Goal: Task Accomplishment & Management: Manage account settings

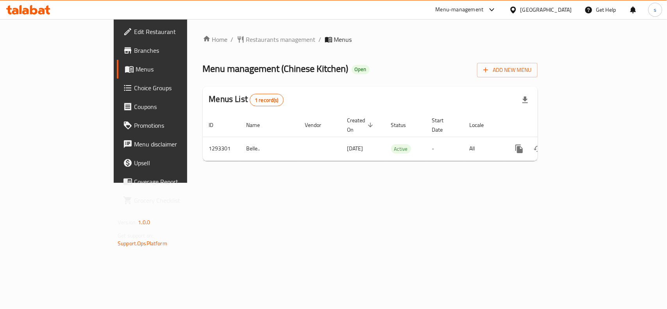
click at [571, 11] on div "[GEOGRAPHIC_DATA]" at bounding box center [547, 9] width 52 height 9
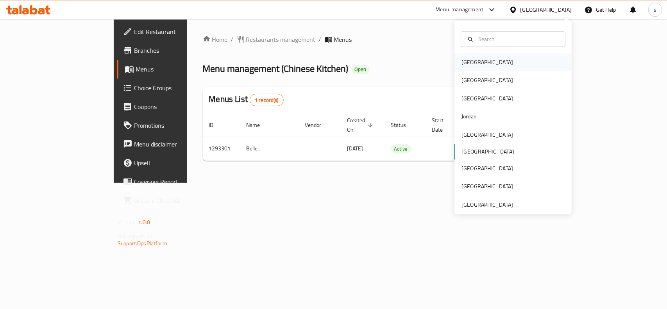
click at [462, 56] on div "[GEOGRAPHIC_DATA]" at bounding box center [487, 63] width 64 height 18
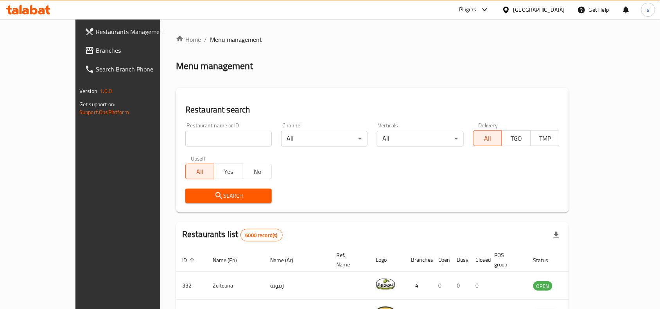
click at [562, 11] on div "[GEOGRAPHIC_DATA]" at bounding box center [539, 9] width 52 height 9
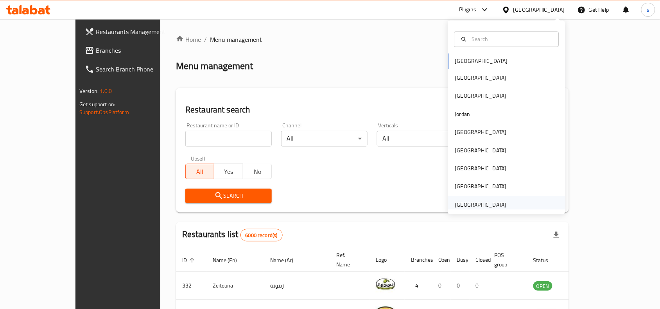
click at [490, 206] on div "[GEOGRAPHIC_DATA]" at bounding box center [481, 205] width 52 height 9
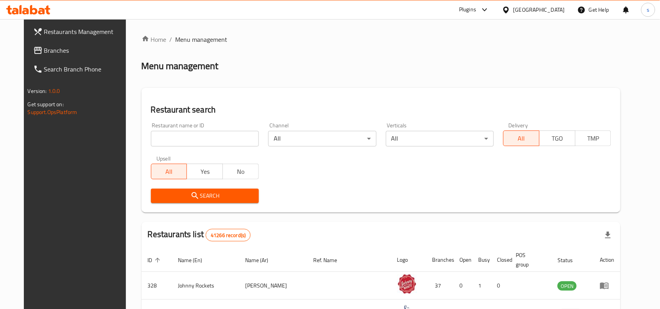
click at [44, 51] on span "Branches" at bounding box center [86, 50] width 84 height 9
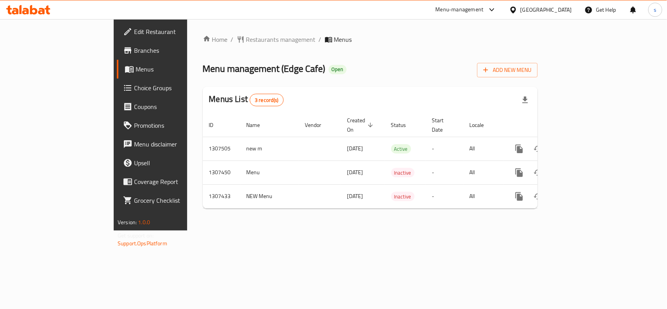
click at [134, 87] on span "Choice Groups" at bounding box center [176, 87] width 85 height 9
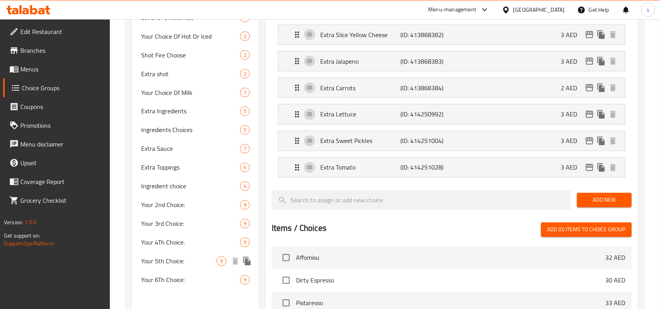
scroll to position [244, 0]
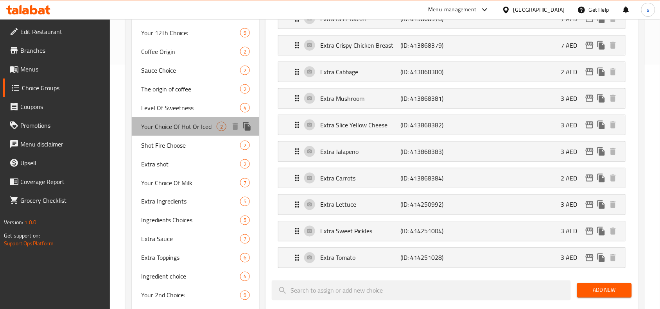
click at [190, 128] on span "Your Choice Of Hot Or Iced" at bounding box center [178, 126] width 75 height 9
type input "Your Choice Of Hot Or Iced"
type input "اختيارك من ساخن أو مثلج"
type input "1"
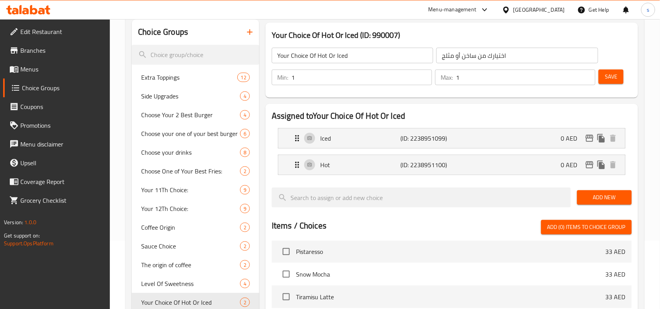
scroll to position [63, 0]
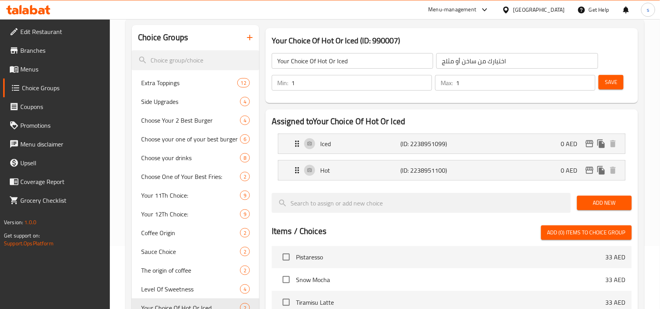
click at [526, 4] on div "[GEOGRAPHIC_DATA]" at bounding box center [533, 9] width 75 height 19
click at [527, 6] on div "[GEOGRAPHIC_DATA]" at bounding box center [539, 9] width 52 height 9
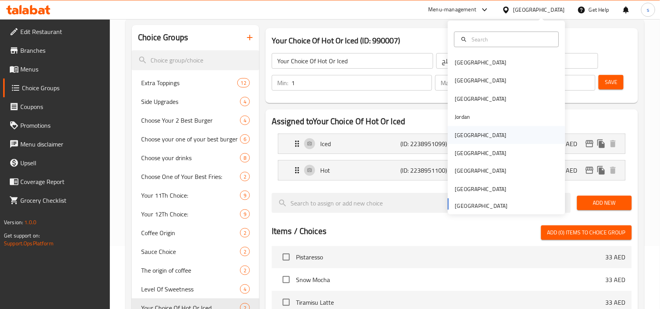
click at [457, 134] on div "[GEOGRAPHIC_DATA]" at bounding box center [481, 135] width 52 height 9
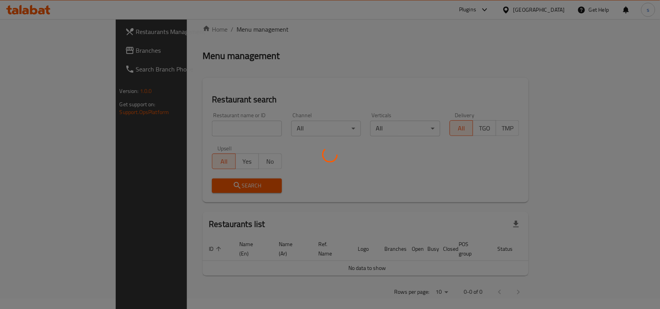
scroll to position [63, 0]
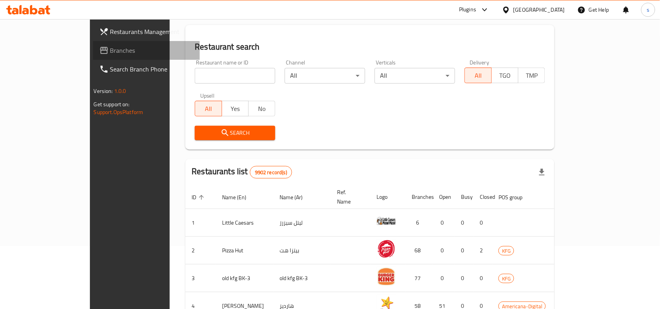
click at [110, 51] on span "Branches" at bounding box center [152, 50] width 84 height 9
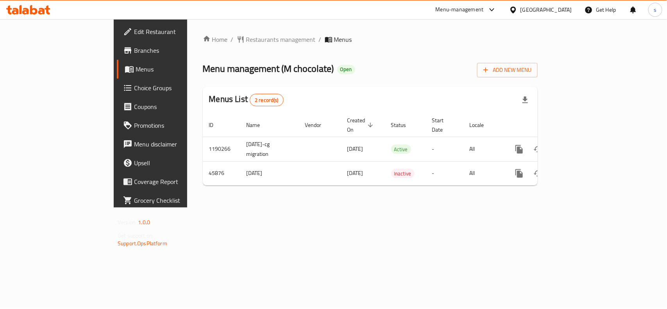
click at [564, 10] on div "[GEOGRAPHIC_DATA]" at bounding box center [547, 9] width 52 height 9
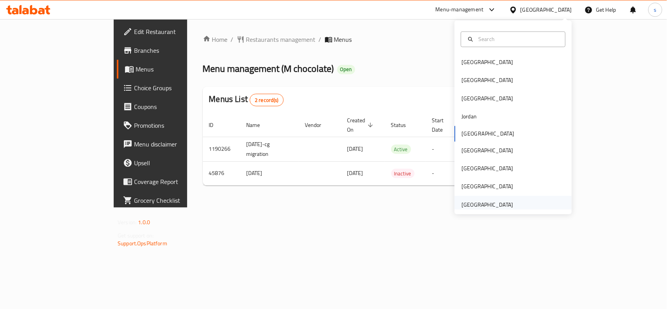
click at [482, 202] on div "[GEOGRAPHIC_DATA]" at bounding box center [488, 205] width 52 height 9
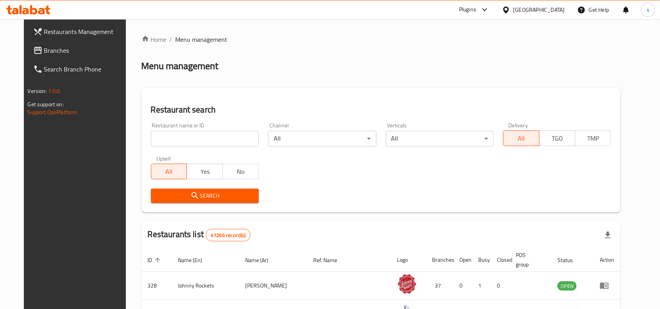
click at [44, 51] on span "Branches" at bounding box center [86, 50] width 84 height 9
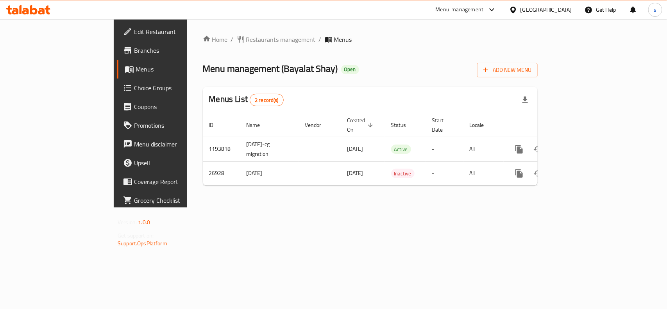
click at [545, 9] on div "[GEOGRAPHIC_DATA]" at bounding box center [547, 9] width 52 height 9
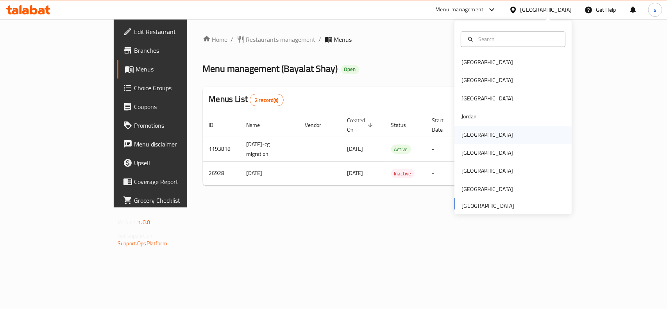
click at [466, 136] on div "[GEOGRAPHIC_DATA]" at bounding box center [488, 135] width 52 height 9
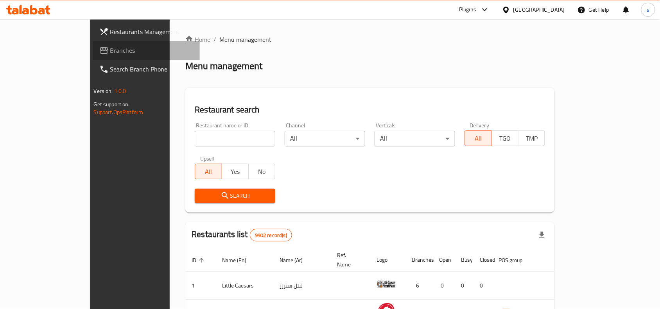
click at [110, 52] on span "Branches" at bounding box center [152, 50] width 84 height 9
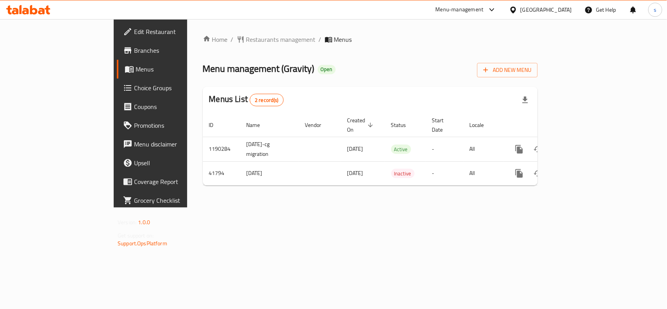
click at [564, 8] on div "[GEOGRAPHIC_DATA]" at bounding box center [547, 9] width 52 height 9
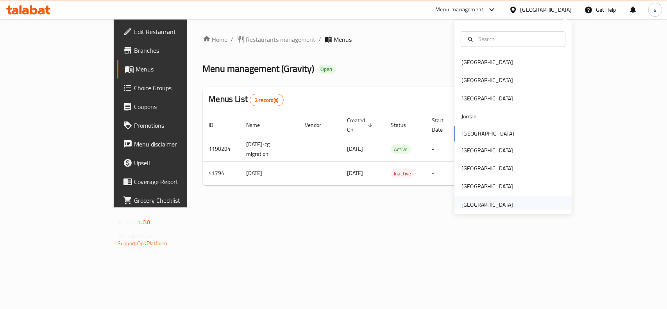
click at [462, 202] on div "[GEOGRAPHIC_DATA]" at bounding box center [488, 205] width 52 height 9
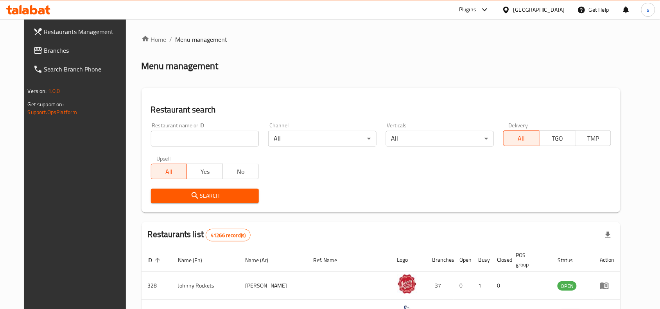
click at [44, 51] on span "Branches" at bounding box center [86, 50] width 84 height 9
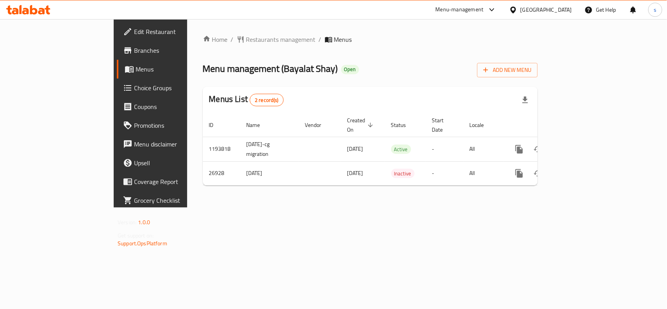
click at [542, 9] on div "[GEOGRAPHIC_DATA]" at bounding box center [547, 9] width 52 height 9
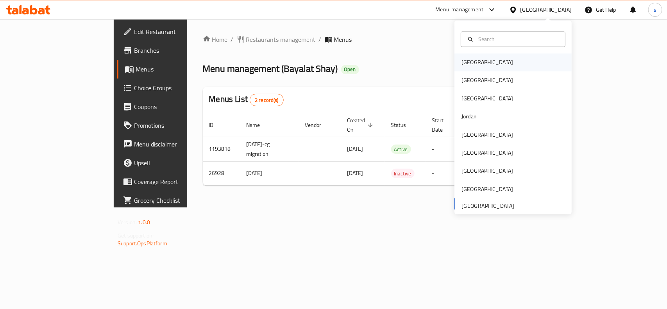
click at [463, 64] on div "[GEOGRAPHIC_DATA]" at bounding box center [488, 62] width 52 height 9
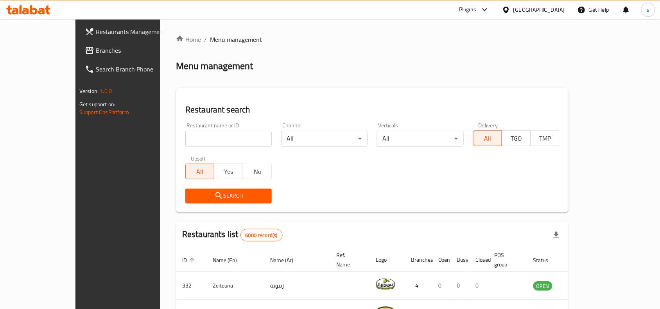
click at [96, 50] on span "Branches" at bounding box center [138, 50] width 84 height 9
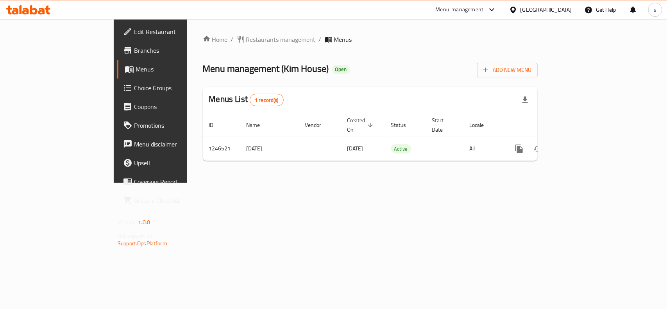
click at [533, 11] on div "[GEOGRAPHIC_DATA]" at bounding box center [547, 9] width 52 height 9
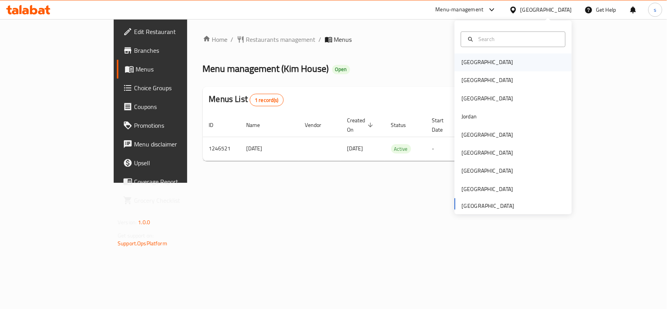
click at [462, 64] on div "[GEOGRAPHIC_DATA]" at bounding box center [488, 62] width 52 height 9
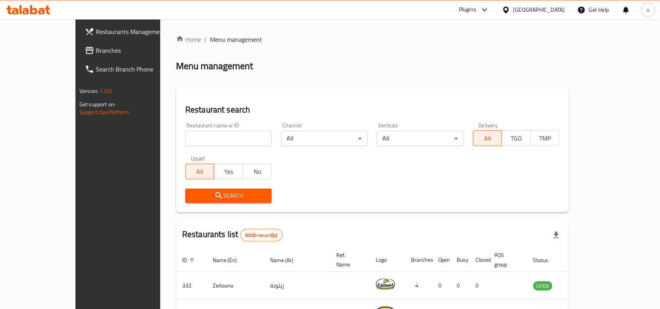
click at [553, 4] on div "[GEOGRAPHIC_DATA]" at bounding box center [533, 9] width 75 height 19
click at [554, 10] on div "[GEOGRAPHIC_DATA]" at bounding box center [539, 9] width 52 height 9
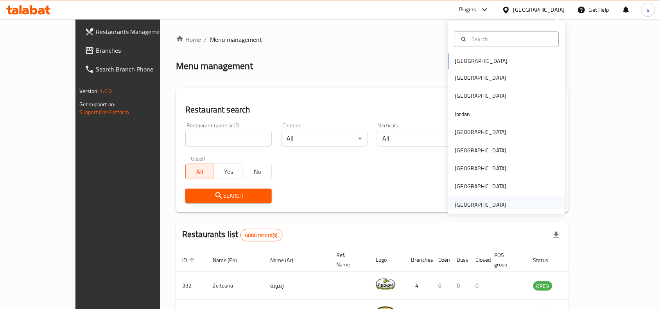
click at [472, 206] on div "[GEOGRAPHIC_DATA]" at bounding box center [481, 205] width 52 height 9
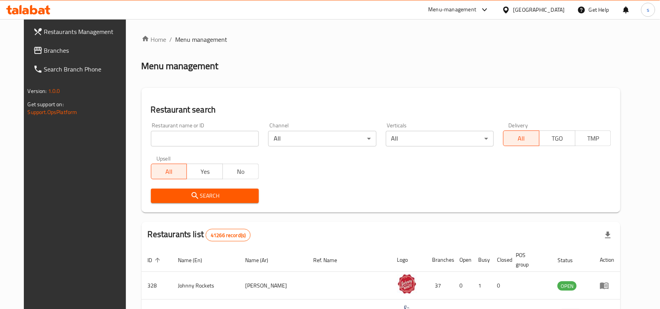
click at [34, 54] on icon at bounding box center [38, 50] width 8 height 7
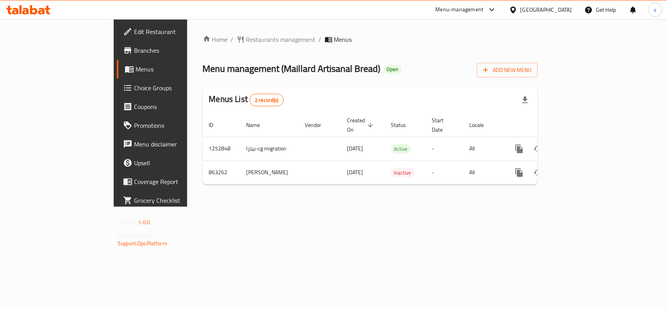
click at [550, 7] on div "[GEOGRAPHIC_DATA]" at bounding box center [547, 9] width 52 height 9
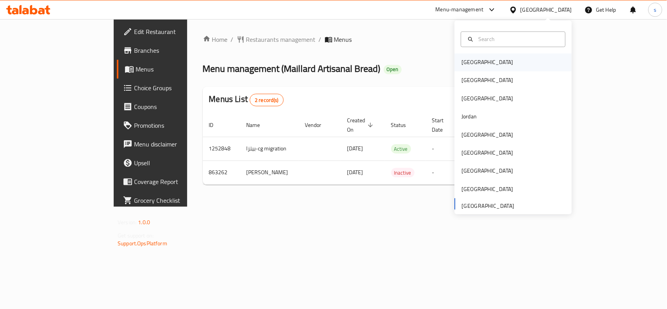
click at [456, 68] on div "[GEOGRAPHIC_DATA]" at bounding box center [487, 63] width 64 height 18
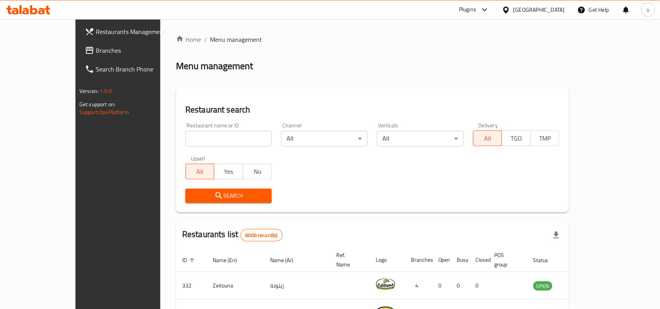
click at [554, 7] on div "[GEOGRAPHIC_DATA]" at bounding box center [539, 9] width 52 height 9
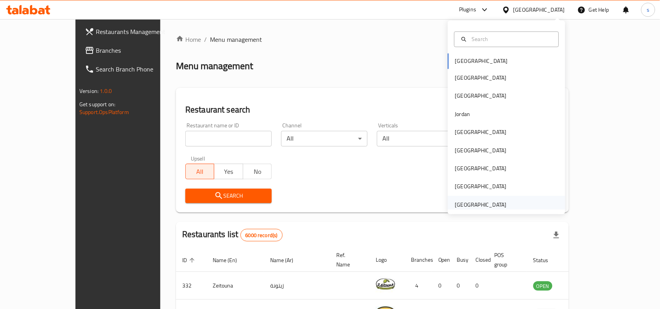
click at [480, 202] on div "[GEOGRAPHIC_DATA]" at bounding box center [481, 205] width 52 height 9
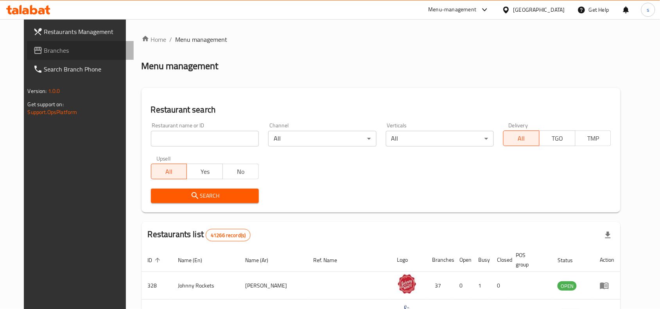
click at [44, 51] on span "Branches" at bounding box center [86, 50] width 84 height 9
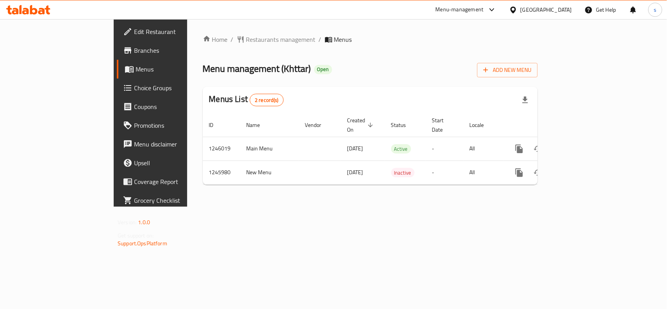
click at [528, 7] on div "[GEOGRAPHIC_DATA]" at bounding box center [547, 9] width 52 height 9
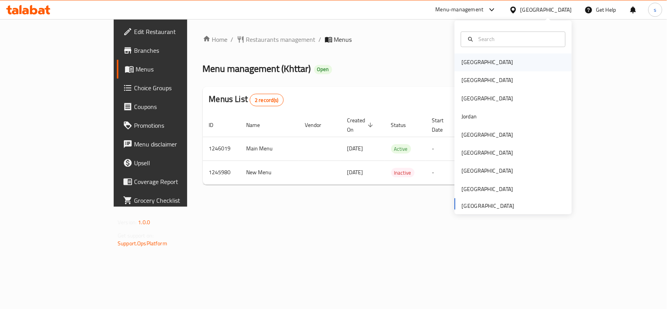
click at [462, 61] on div "[GEOGRAPHIC_DATA]" at bounding box center [488, 62] width 52 height 9
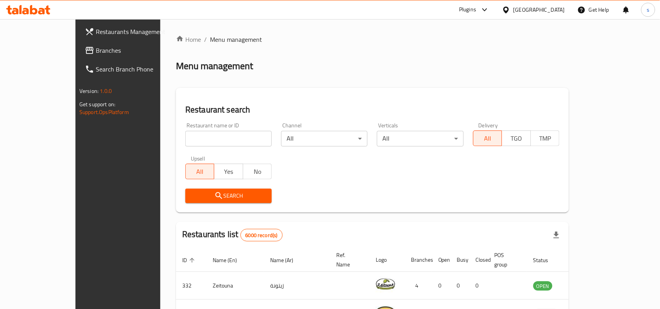
click at [557, 13] on div "[GEOGRAPHIC_DATA]" at bounding box center [539, 9] width 52 height 9
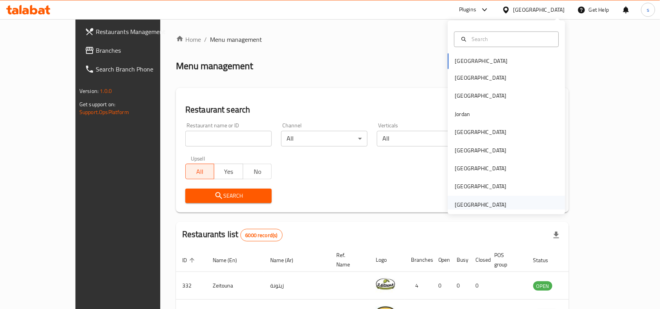
click at [477, 202] on div "[GEOGRAPHIC_DATA]" at bounding box center [481, 205] width 52 height 9
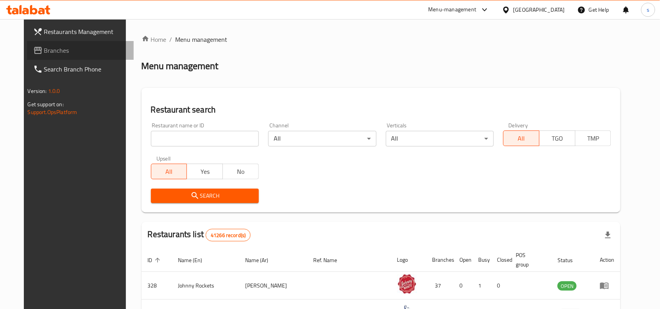
click at [44, 54] on span "Branches" at bounding box center [86, 50] width 84 height 9
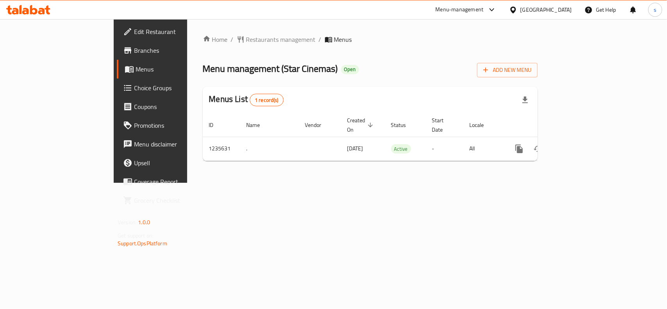
click at [525, 14] on div "[GEOGRAPHIC_DATA]" at bounding box center [547, 9] width 52 height 9
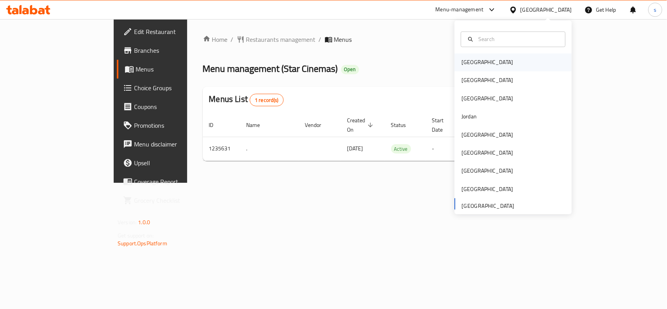
click at [468, 67] on div "[GEOGRAPHIC_DATA]" at bounding box center [488, 62] width 52 height 9
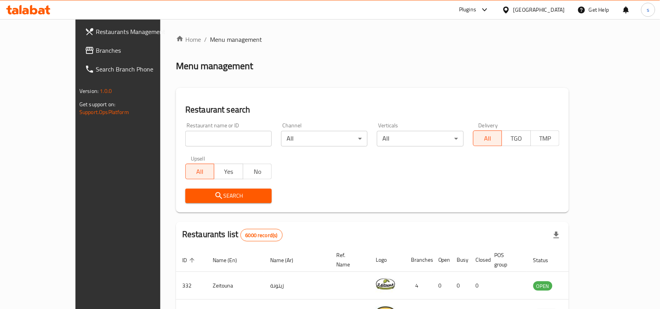
click at [562, 5] on div "[GEOGRAPHIC_DATA]" at bounding box center [539, 9] width 52 height 9
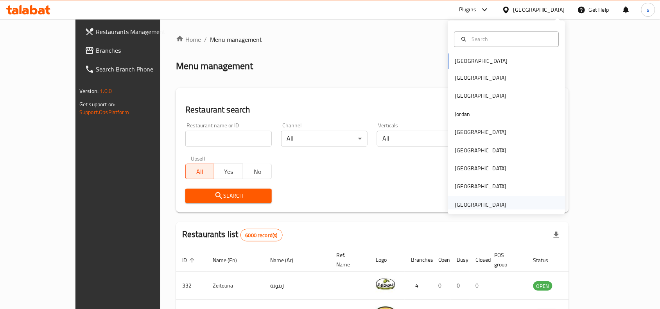
click at [468, 206] on div "[GEOGRAPHIC_DATA]" at bounding box center [481, 205] width 52 height 9
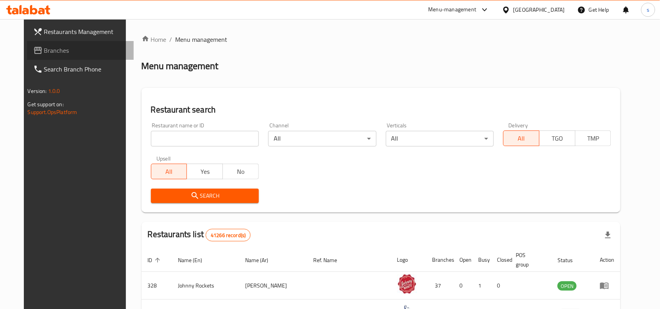
click at [27, 56] on link "Branches" at bounding box center [80, 50] width 107 height 19
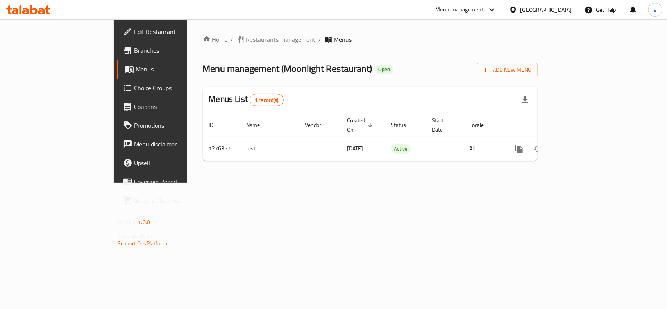
click at [564, 13] on div "[GEOGRAPHIC_DATA]" at bounding box center [547, 9] width 52 height 9
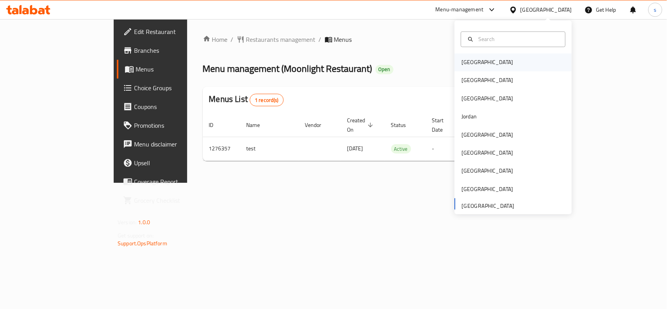
click at [464, 65] on div "[GEOGRAPHIC_DATA]" at bounding box center [488, 62] width 52 height 9
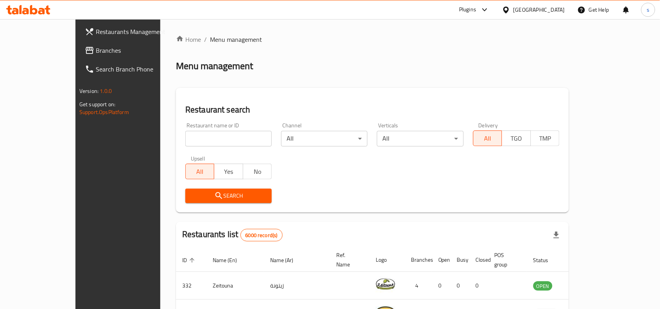
click at [552, 11] on div "[GEOGRAPHIC_DATA]" at bounding box center [539, 9] width 52 height 9
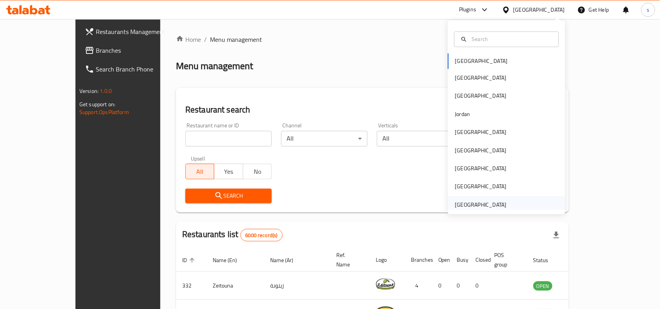
click at [468, 206] on div "[GEOGRAPHIC_DATA]" at bounding box center [481, 205] width 52 height 9
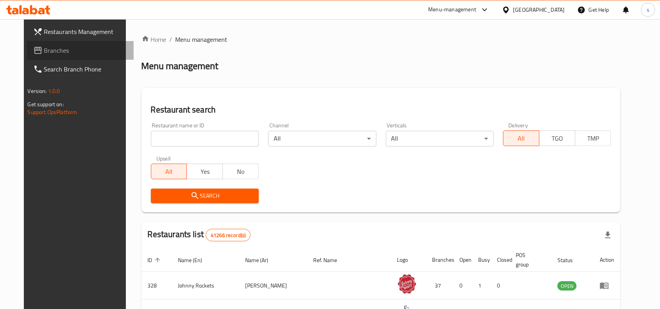
click at [44, 55] on span "Branches" at bounding box center [86, 50] width 84 height 9
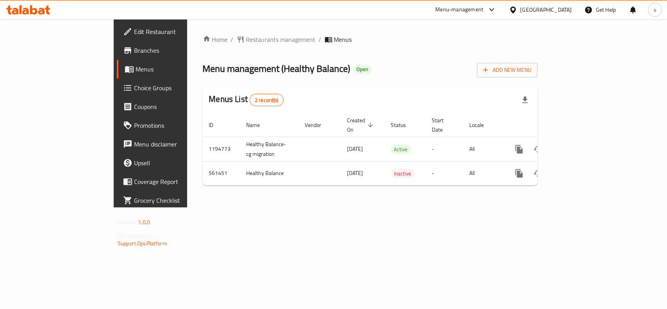
click at [545, 10] on div "[GEOGRAPHIC_DATA]" at bounding box center [547, 9] width 52 height 9
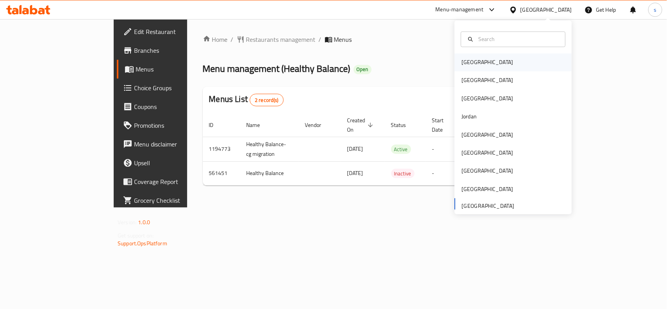
click at [462, 63] on div "[GEOGRAPHIC_DATA]" at bounding box center [488, 62] width 52 height 9
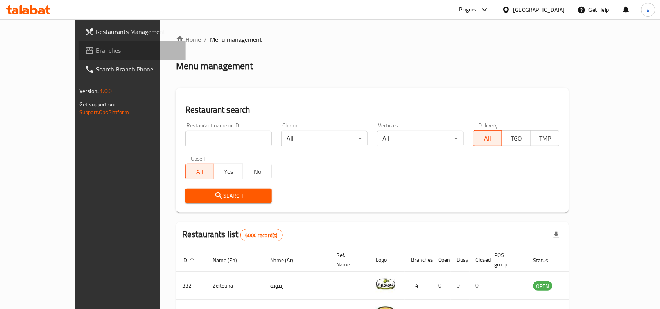
click at [96, 52] on span "Branches" at bounding box center [138, 50] width 84 height 9
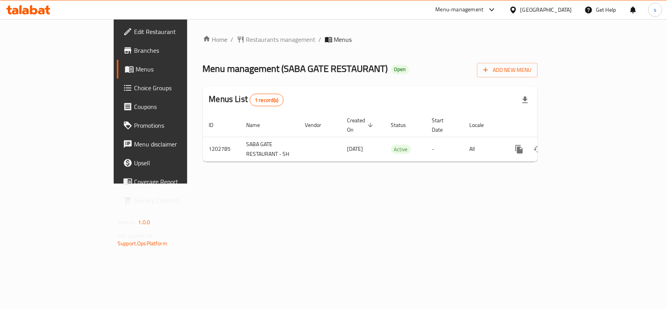
click at [554, 10] on div "[GEOGRAPHIC_DATA]" at bounding box center [547, 9] width 52 height 9
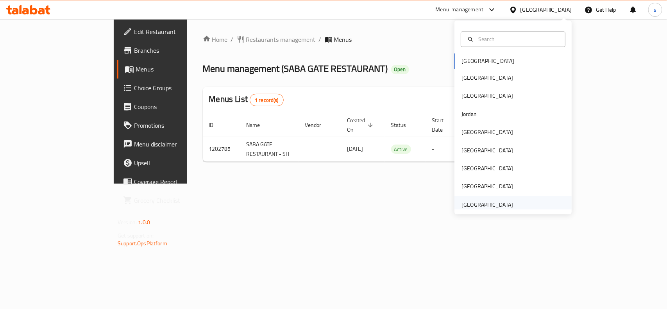
click at [472, 202] on div "[GEOGRAPHIC_DATA]" at bounding box center [488, 205] width 52 height 9
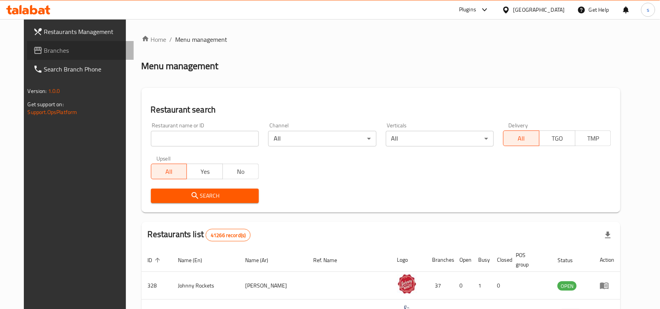
click at [44, 50] on span "Branches" at bounding box center [86, 50] width 84 height 9
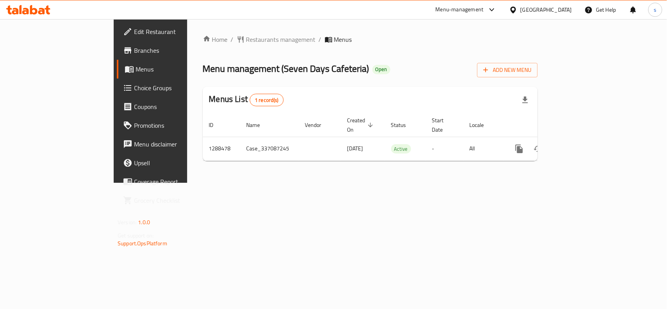
click at [554, 11] on div "[GEOGRAPHIC_DATA]" at bounding box center [547, 9] width 52 height 9
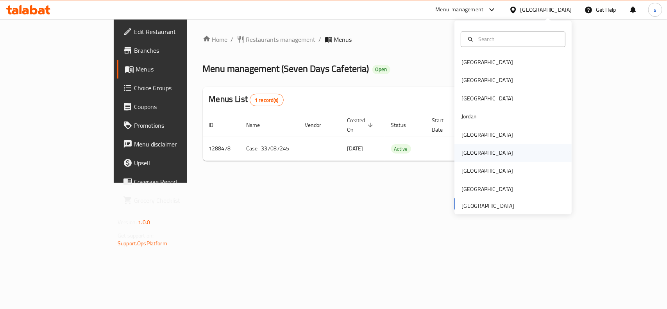
click at [457, 159] on div "[GEOGRAPHIC_DATA]" at bounding box center [487, 153] width 64 height 18
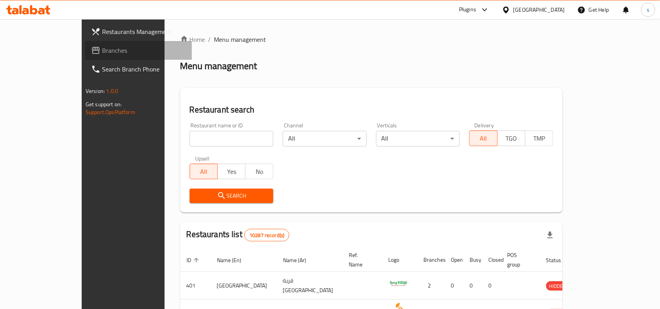
click at [85, 43] on link "Branches" at bounding box center [138, 50] width 107 height 19
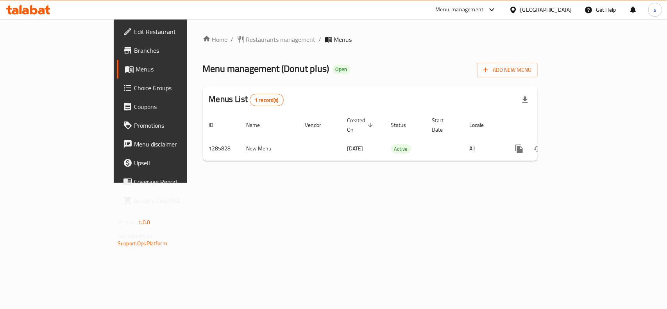
click at [575, 11] on div "[GEOGRAPHIC_DATA]" at bounding box center [540, 9] width 75 height 19
click at [562, 11] on div "[GEOGRAPHIC_DATA]" at bounding box center [547, 9] width 52 height 9
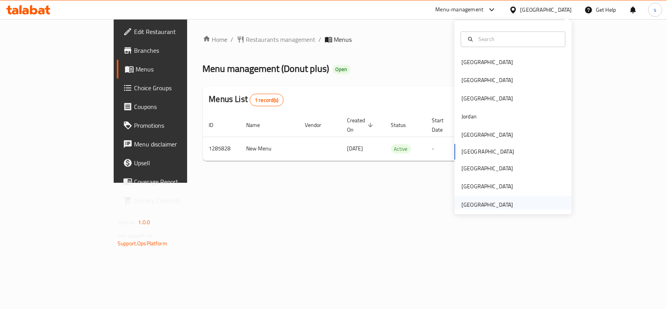
click at [473, 203] on div "[GEOGRAPHIC_DATA]" at bounding box center [488, 205] width 52 height 9
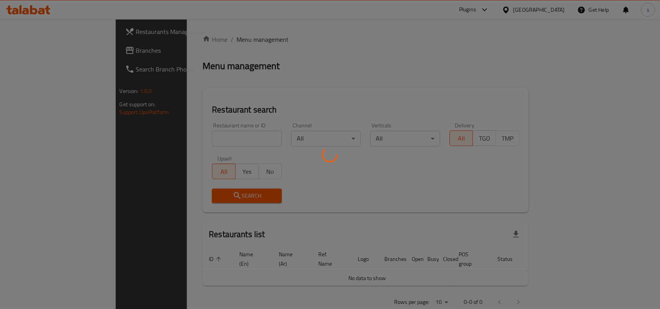
click at [38, 46] on div at bounding box center [330, 154] width 660 height 309
click at [36, 49] on div at bounding box center [330, 154] width 660 height 309
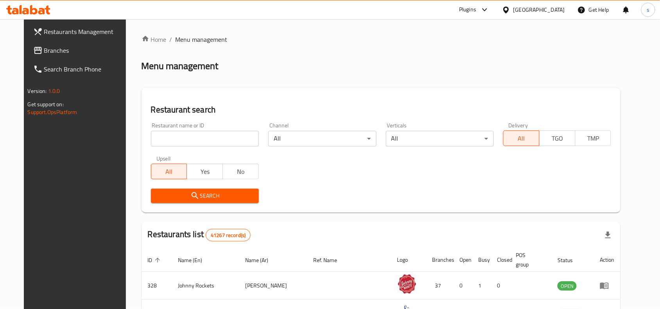
click at [44, 54] on span "Branches" at bounding box center [86, 50] width 84 height 9
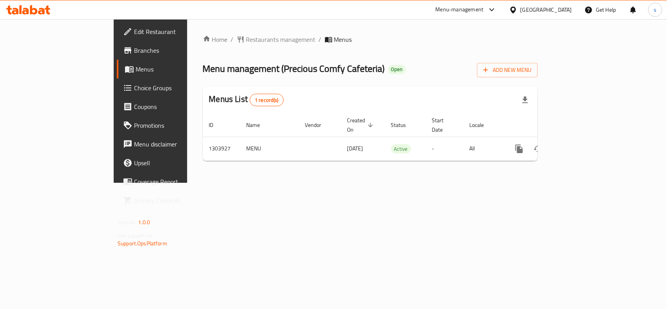
click at [543, 9] on div "[GEOGRAPHIC_DATA]" at bounding box center [547, 9] width 52 height 9
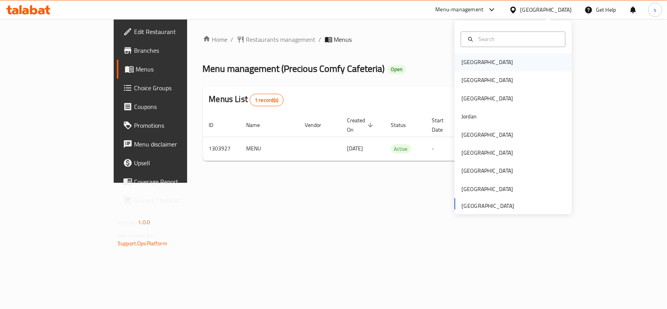
click at [464, 66] on div "[GEOGRAPHIC_DATA]" at bounding box center [488, 62] width 52 height 9
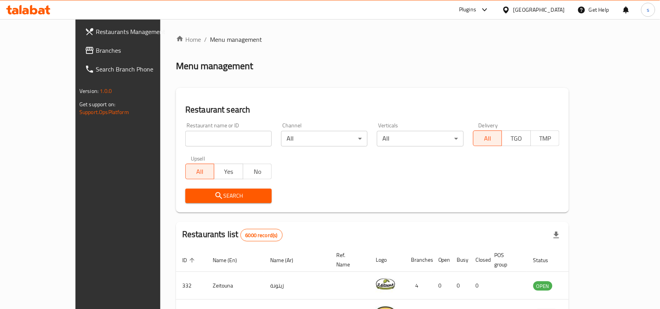
click at [554, 11] on div "[GEOGRAPHIC_DATA]" at bounding box center [539, 9] width 52 height 9
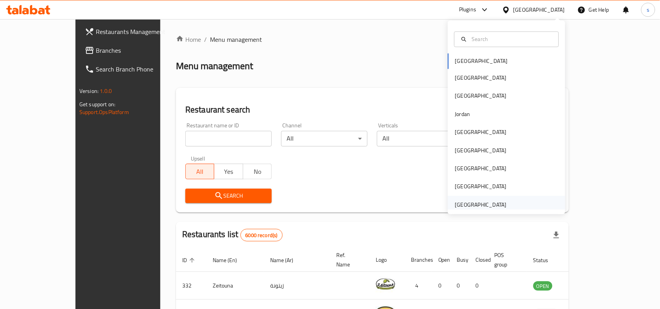
click at [471, 208] on div "[GEOGRAPHIC_DATA]" at bounding box center [481, 205] width 52 height 9
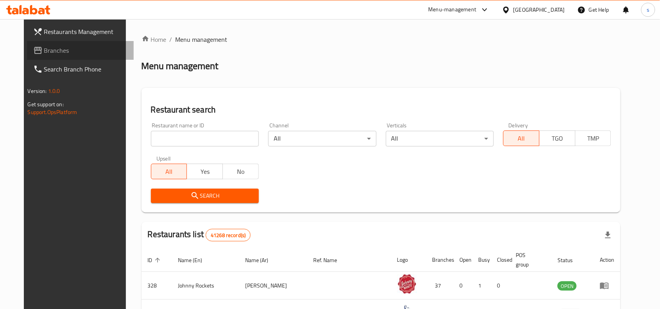
click at [44, 48] on span "Branches" at bounding box center [86, 50] width 84 height 9
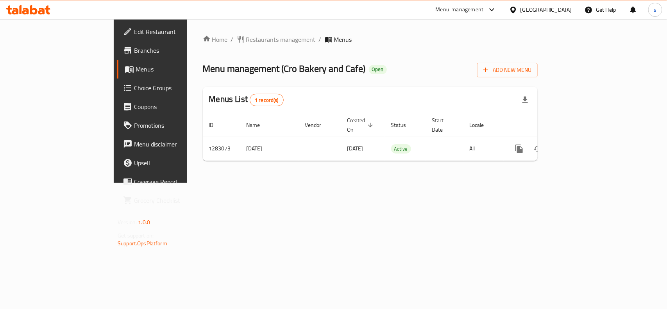
click at [544, 12] on div "[GEOGRAPHIC_DATA]" at bounding box center [547, 9] width 52 height 9
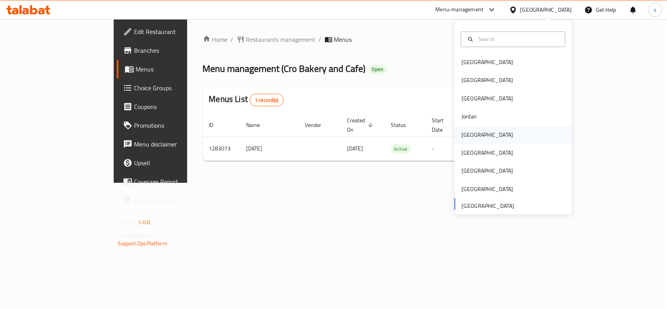
click at [462, 133] on div "[GEOGRAPHIC_DATA]" at bounding box center [488, 135] width 52 height 9
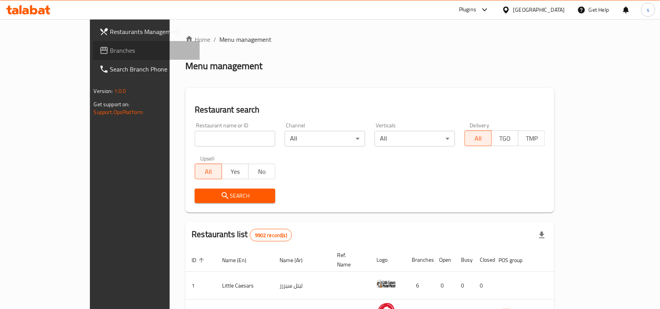
click at [110, 48] on span "Branches" at bounding box center [152, 50] width 84 height 9
